Goal: Find specific page/section: Find specific page/section

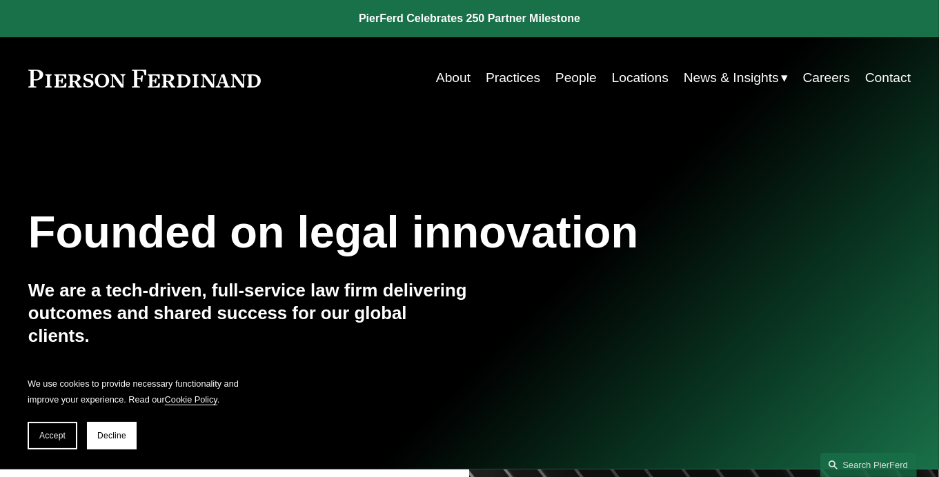
click at [572, 79] on link "People" at bounding box center [575, 78] width 41 height 27
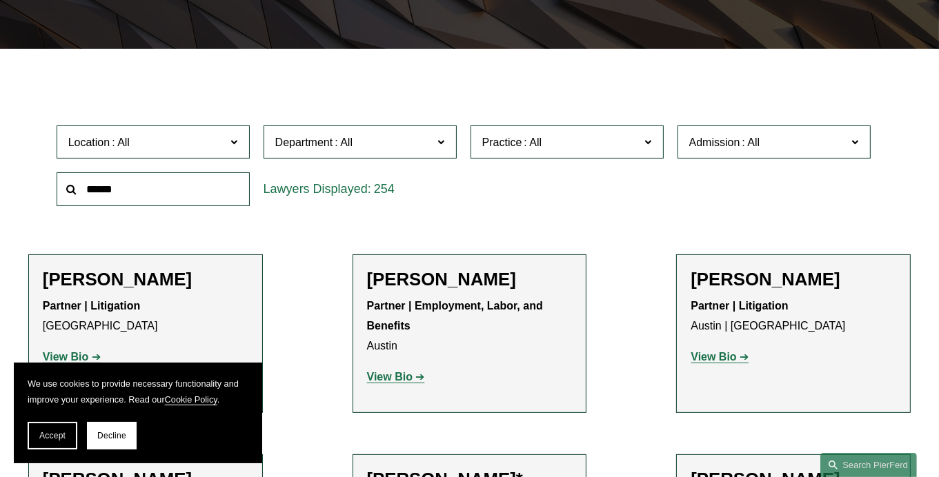
scroll to position [341, 0]
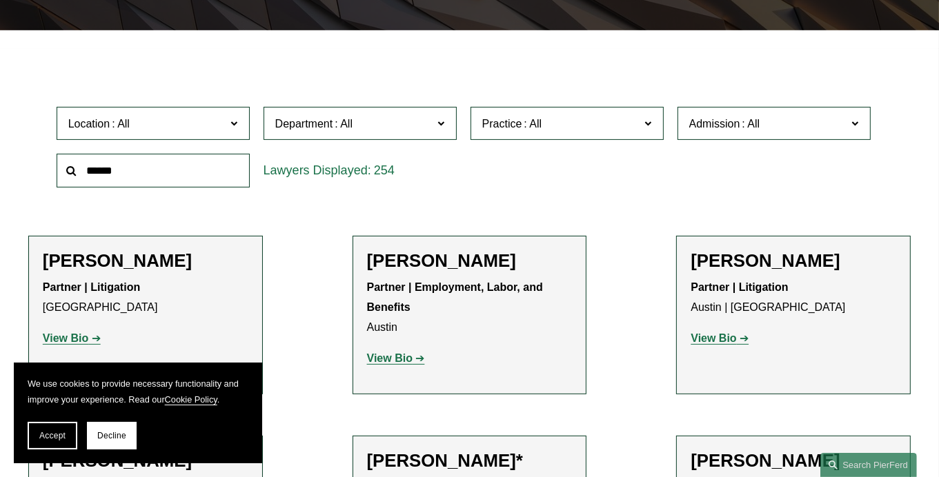
click at [543, 124] on span "Practice" at bounding box center [561, 123] width 158 height 19
click at [0, 0] on link "Trusts & Estates" at bounding box center [0, 0] width 0 height 0
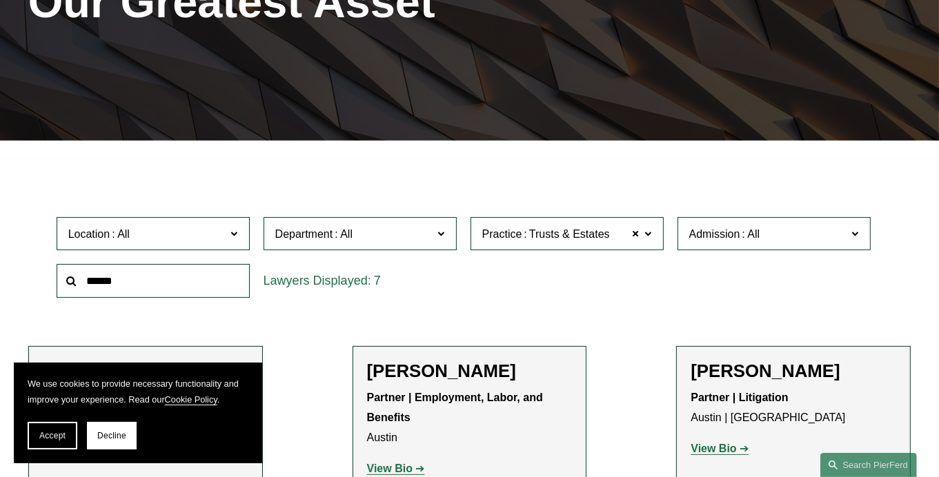
scroll to position [230, 0]
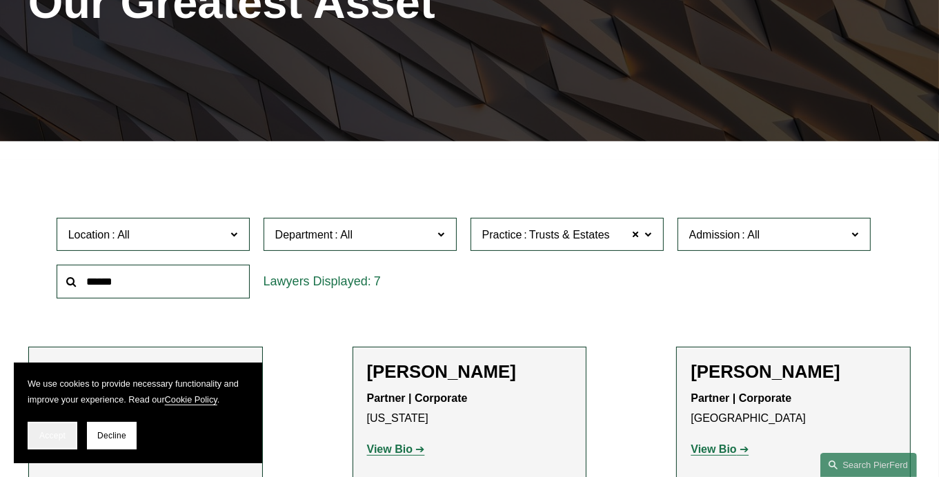
click at [38, 429] on button "Accept" at bounding box center [53, 436] width 50 height 28
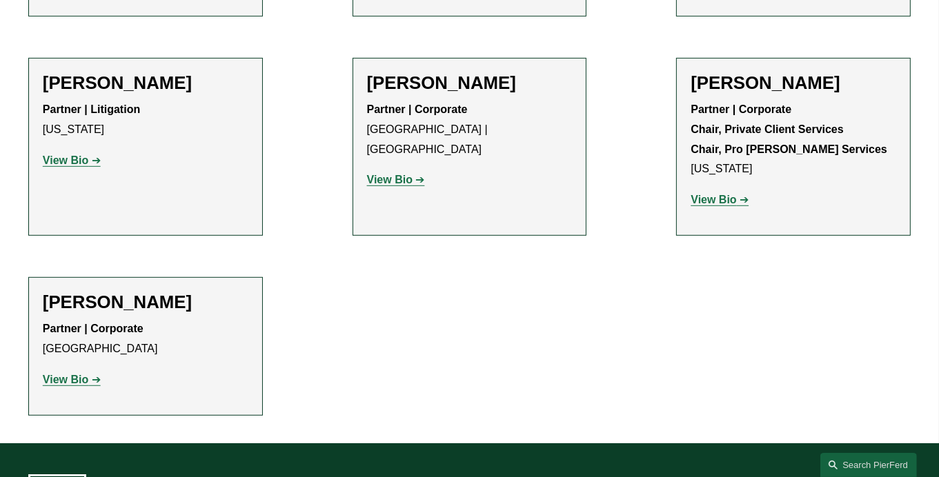
scroll to position [604, 0]
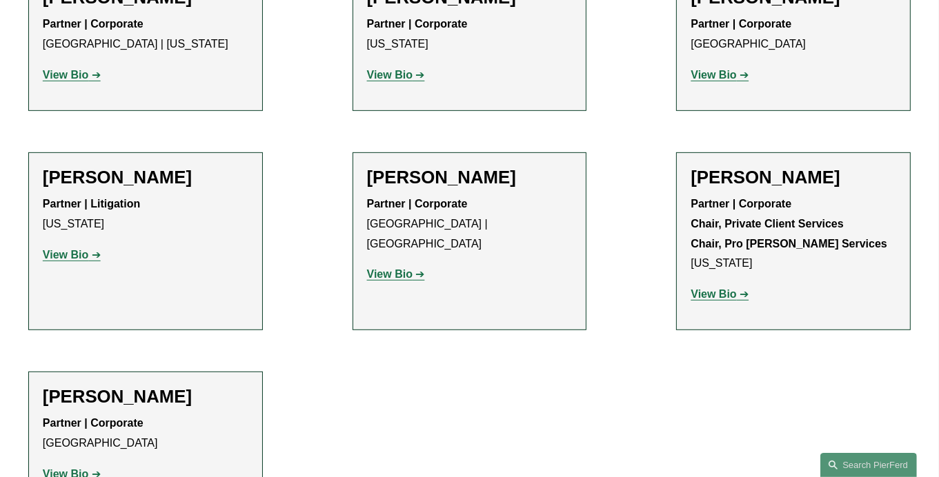
click at [713, 290] on strong "View Bio" at bounding box center [713, 294] width 46 height 12
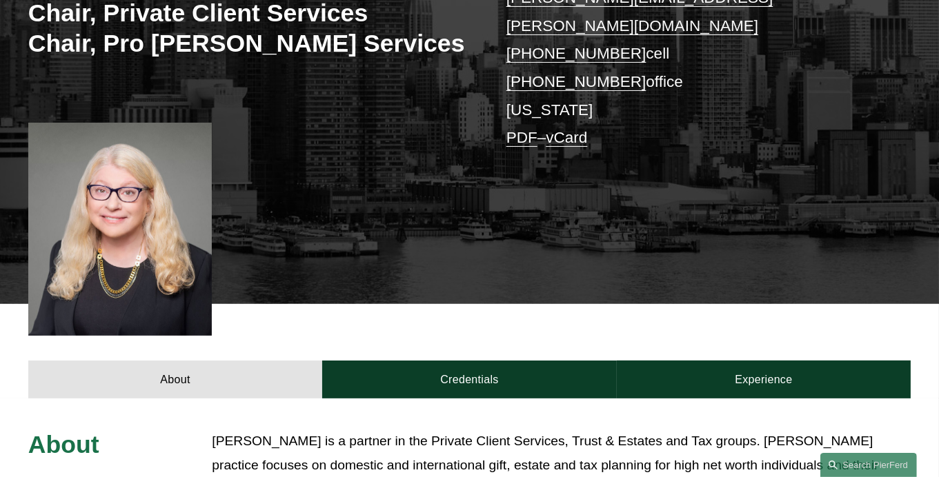
scroll to position [179, 0]
